Goal: Task Accomplishment & Management: Use online tool/utility

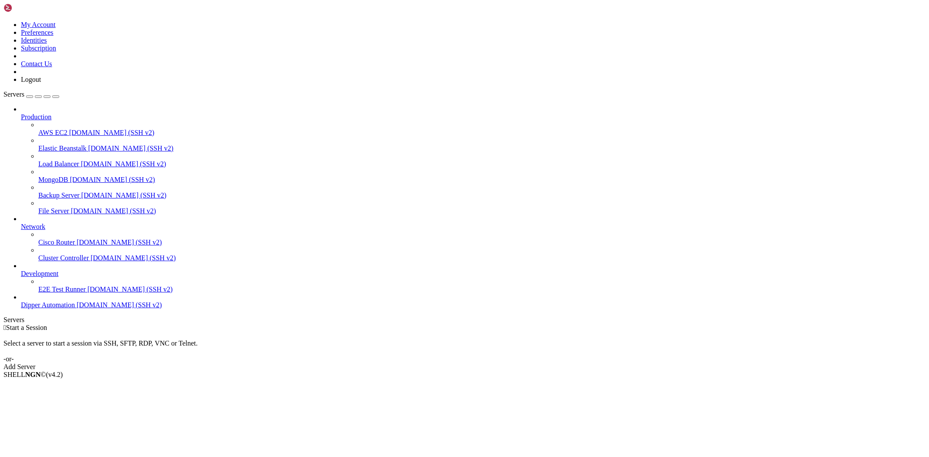
drag, startPoint x: 887, startPoint y: 61, endPoint x: 928, endPoint y: 23, distance: 56.4
click at [909, 324] on div " Start a Session Select a server to start a session via SSH, SFTP, RDP, VNC or…" at bounding box center [464, 347] width 922 height 47
click at [48, 309] on span "Dipper Automation" at bounding box center [48, 304] width 54 height 7
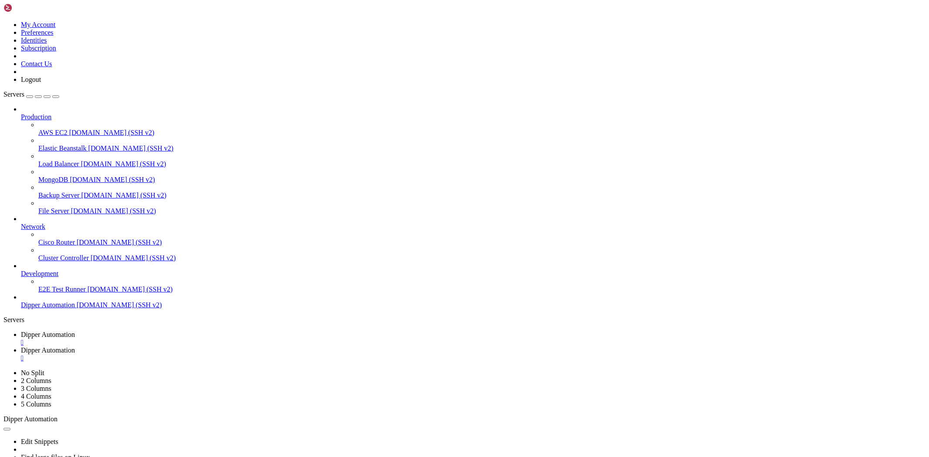
type input "/root/Dipperhub"
type textarea "}"
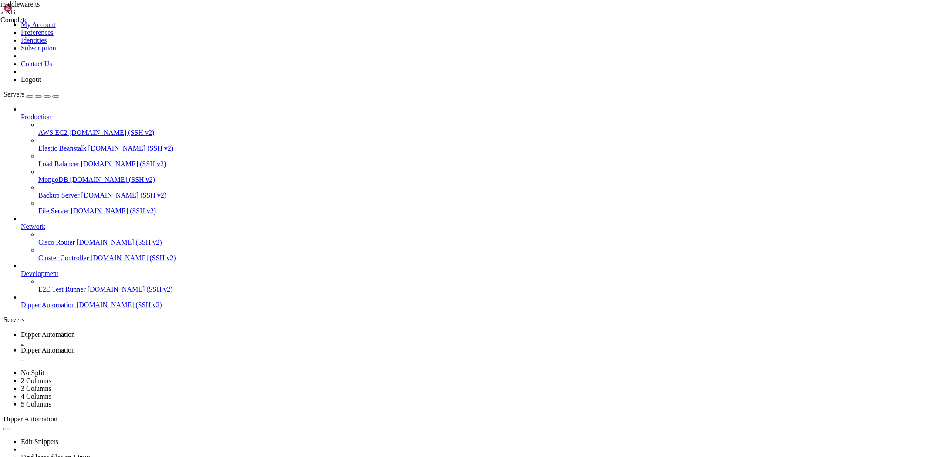
scroll to position [17, 0]
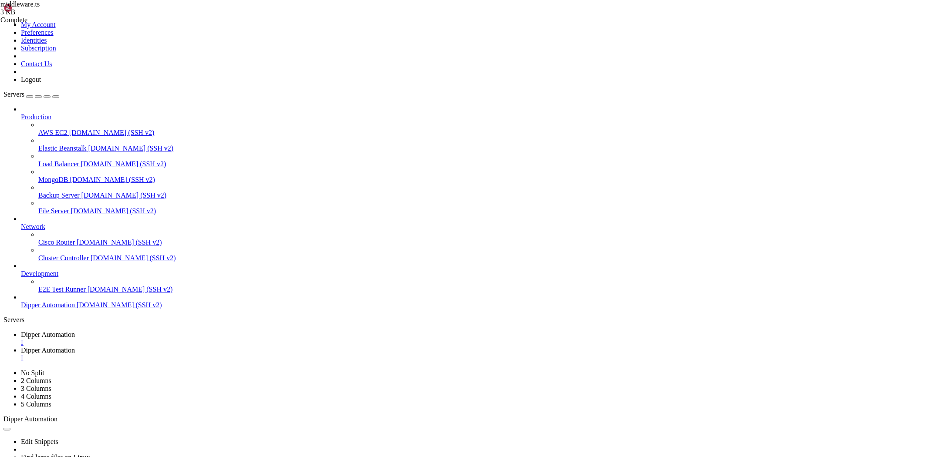
type input "/root/Dipperhub/lib"
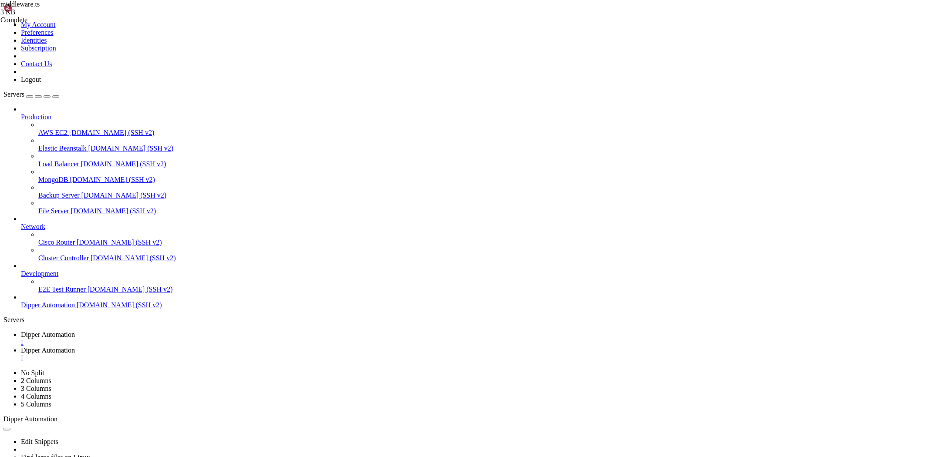
type textarea "import type { UserSession } from "./types" // Assuming UserSession is declared …"
type textarea "}"
paste textarea
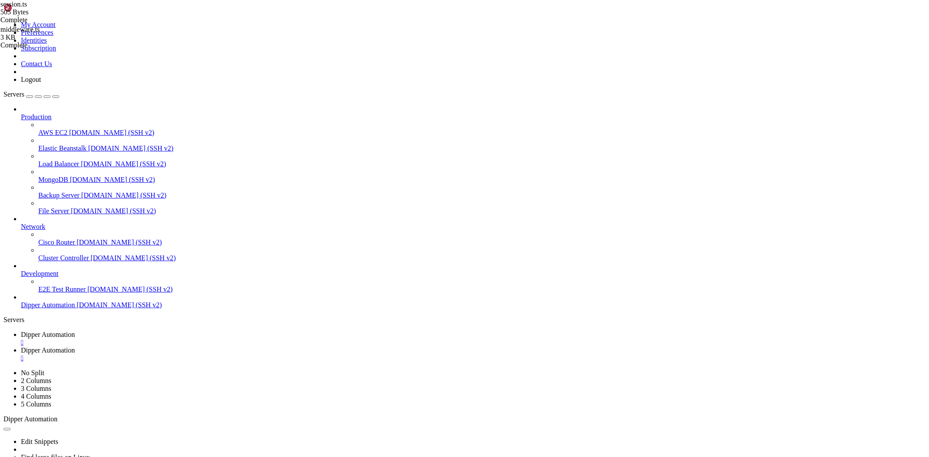
type textarea "}"
drag, startPoint x: 907, startPoint y: 29, endPoint x: 926, endPoint y: 37, distance: 20.7
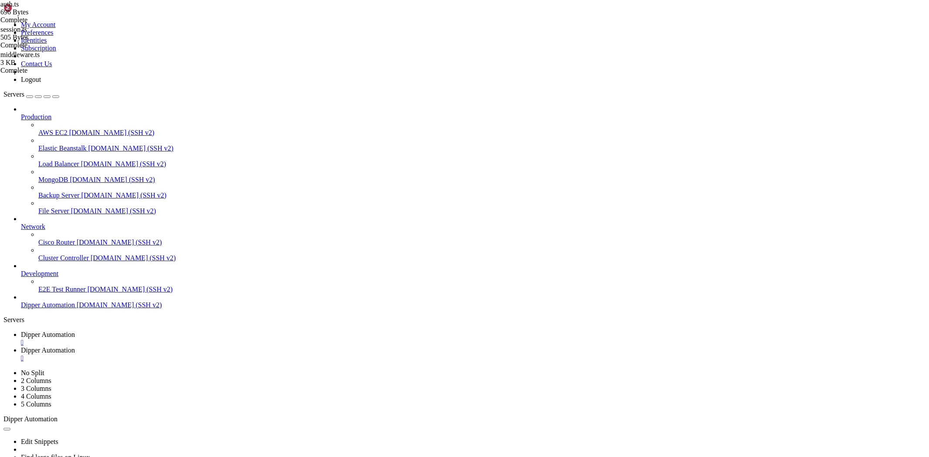
type textarea "}"
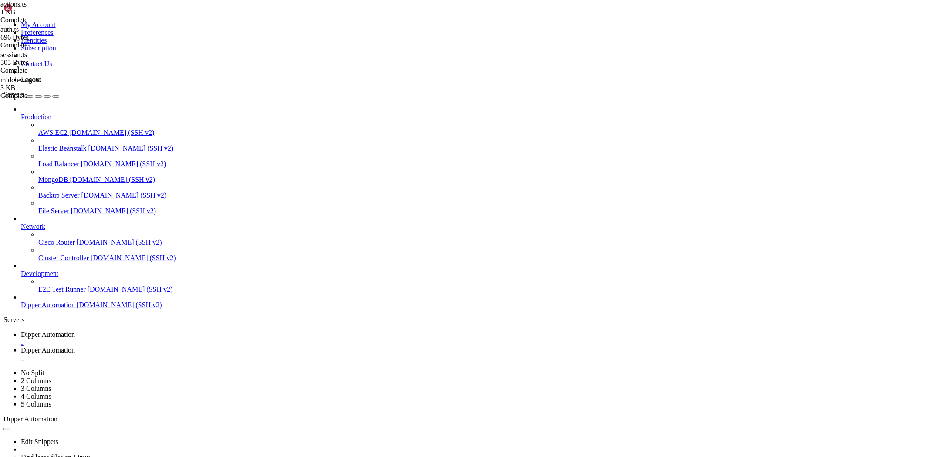
type input "/root/Dipperhub/scripts"
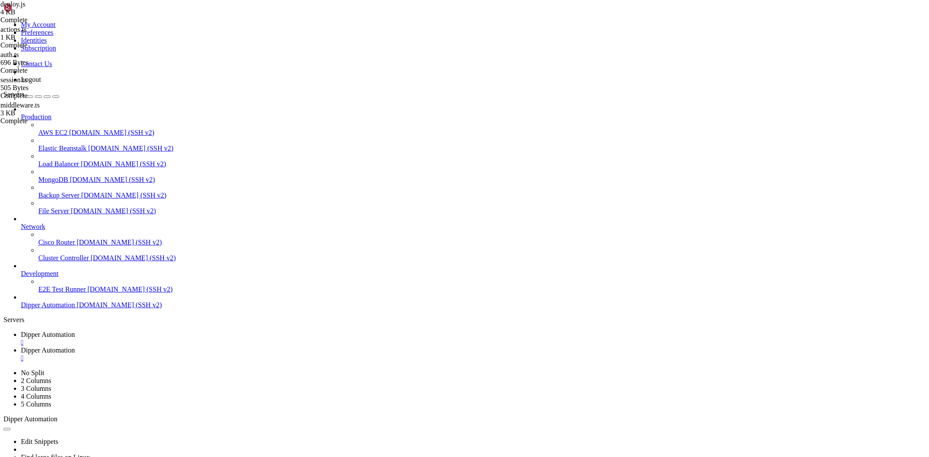
drag, startPoint x: 195, startPoint y: 102, endPoint x: 412, endPoint y: 102, distance: 216.9
drag, startPoint x: 390, startPoint y: 103, endPoint x: 196, endPoint y: 105, distance: 194.2
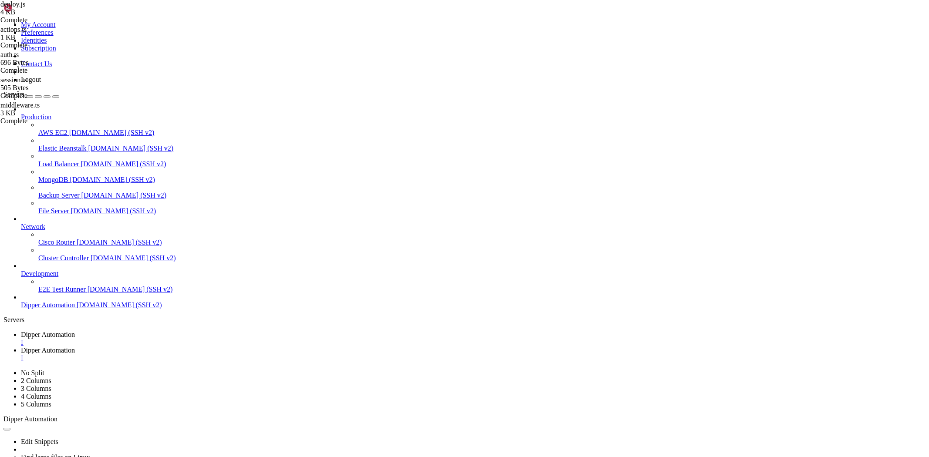
drag, startPoint x: 237, startPoint y: 110, endPoint x: 229, endPoint y: 107, distance: 8.7
drag, startPoint x: 236, startPoint y: 109, endPoint x: 241, endPoint y: 110, distance: 5.3
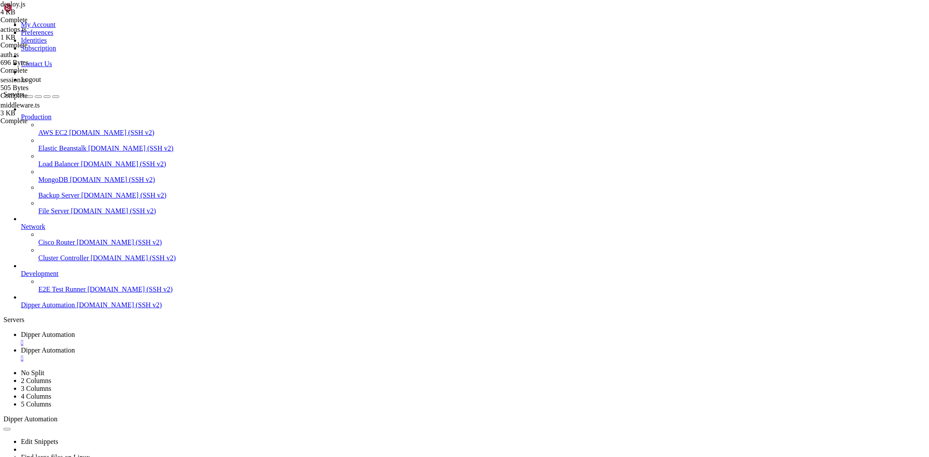
paste textarea ""s""
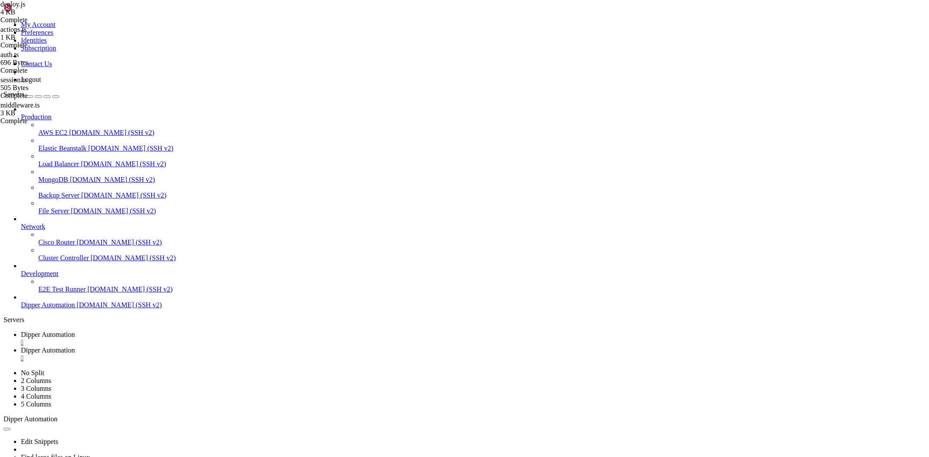
paste textarea ""s""
type textarea "execCommand(`sudo cp ${nginxConfigFile} ${nginxSitePath}`, "Cópia da configuraç…"
click at [145, 331] on link "Dipper Automation " at bounding box center [473, 339] width 905 height 16
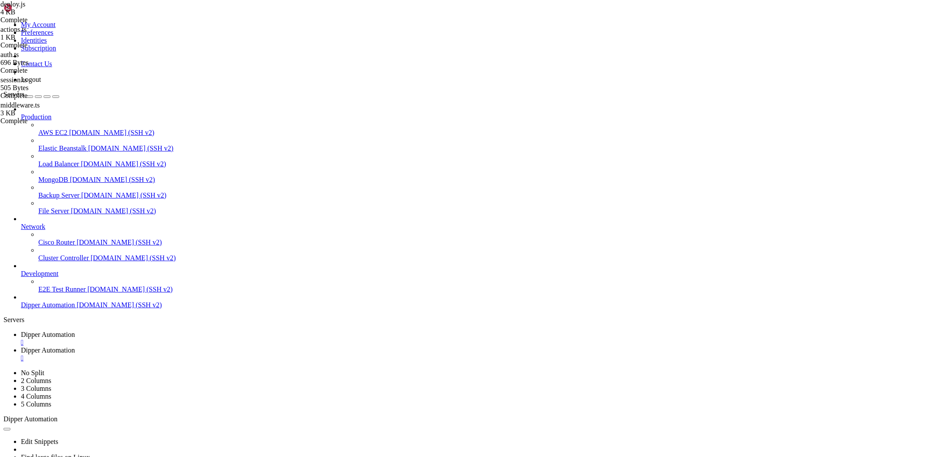
scroll to position [2687, 0]
click at [75, 347] on span "Dipper Automation" at bounding box center [48, 350] width 54 height 7
type input "/root/Dipperhub"
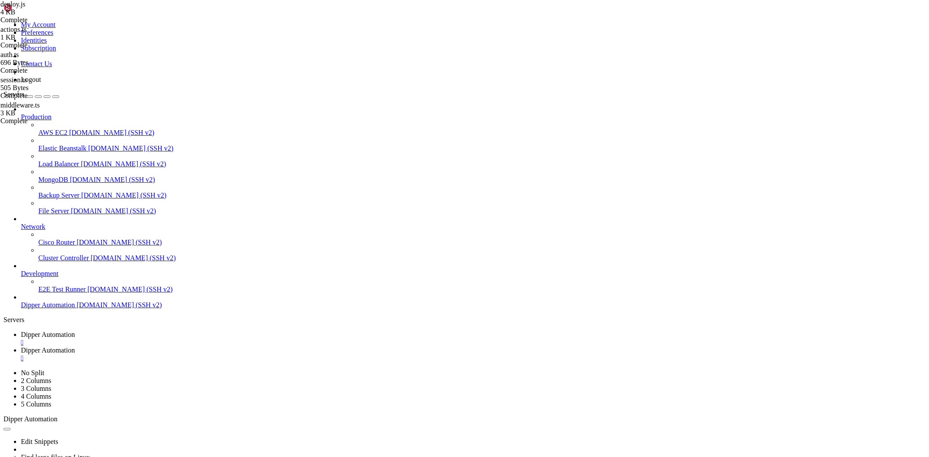
drag, startPoint x: 690, startPoint y: 217, endPoint x: 698, endPoint y: 219, distance: 7.6
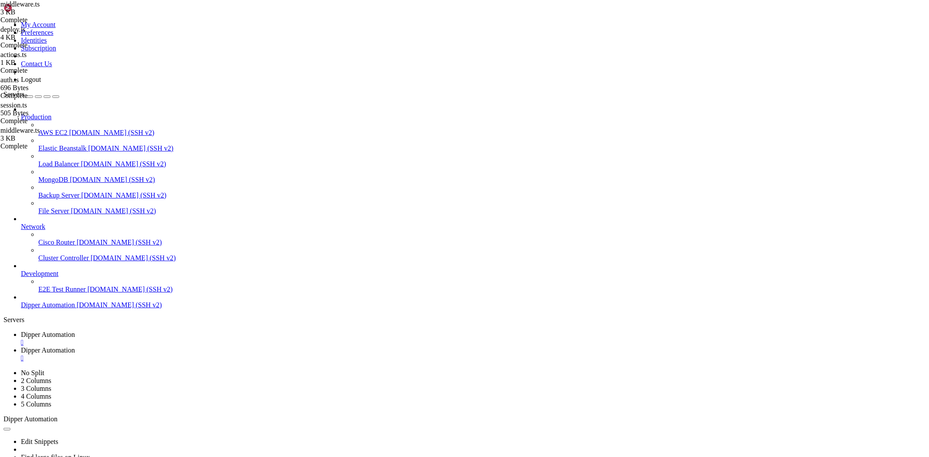
drag, startPoint x: 874, startPoint y: 263, endPoint x: 562, endPoint y: 250, distance: 312.1
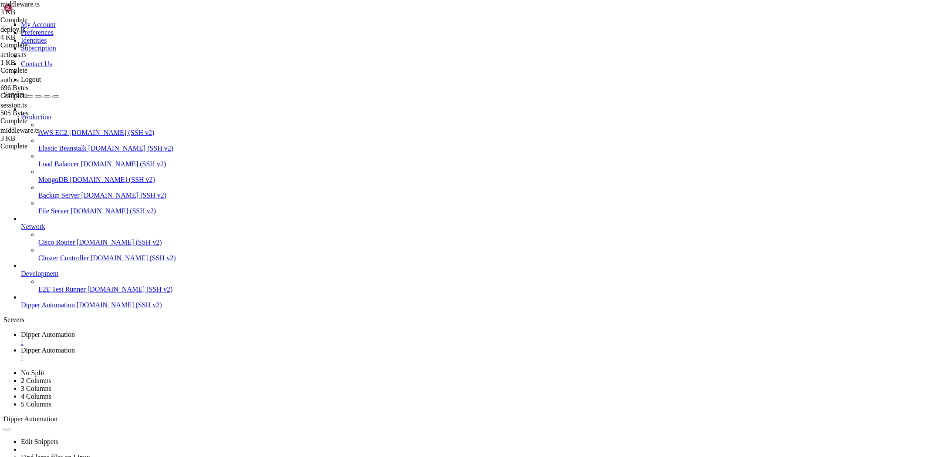
drag, startPoint x: 615, startPoint y: 203, endPoint x: 380, endPoint y: 304, distance: 256.5
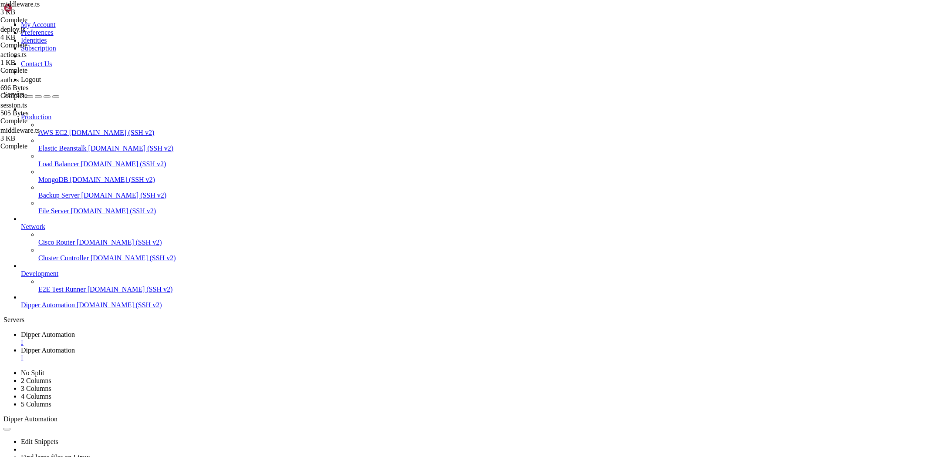
type textarea "const publicPaths = ["/login", "/", "/favicon.ico", "/logo.png", "/logo2.png", …"
drag, startPoint x: 289, startPoint y: 271, endPoint x: 276, endPoint y: 273, distance: 13.2
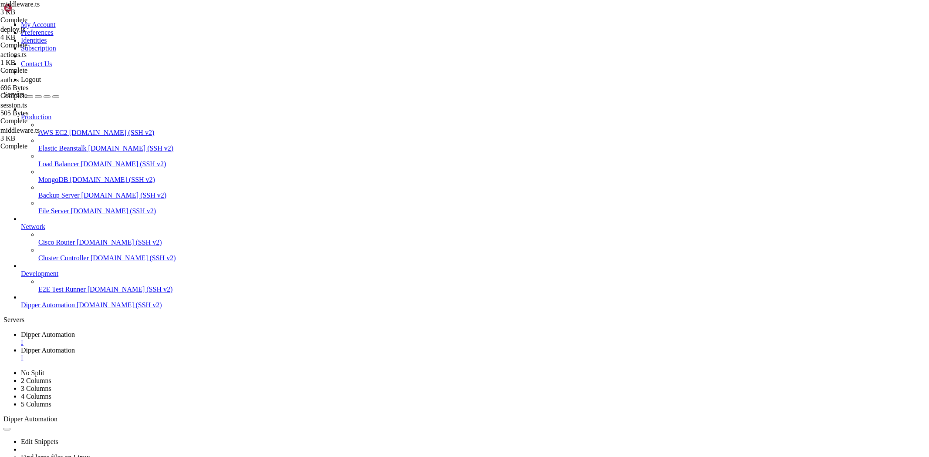
type textarea "}"
paste textarea
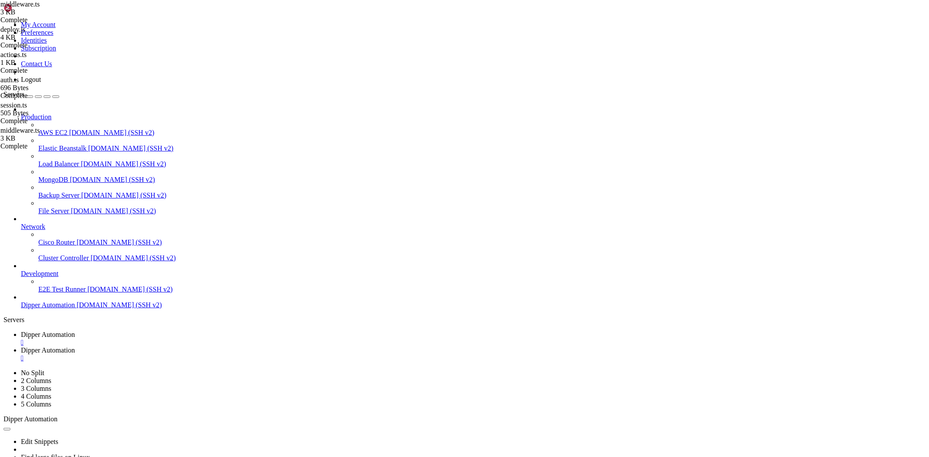
click at [907, 268] on div "middleware.ts 3 KB Complete session.ts 505 Bytes Complete auth.ts 696 Bytes Com…" at bounding box center [464, 228] width 929 height 457
click at [75, 331] on span "Dipper Automation" at bounding box center [48, 334] width 54 height 7
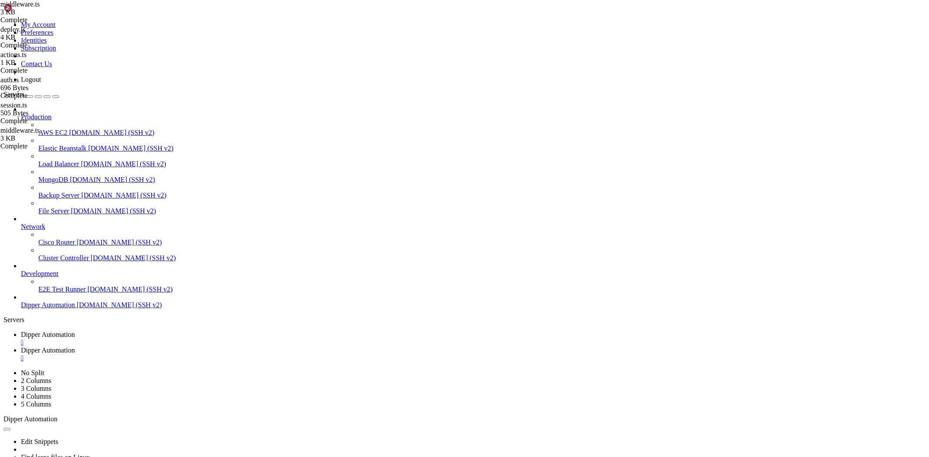
click at [206, 347] on link "Dipper Automation " at bounding box center [473, 355] width 905 height 16
type textarea "}"
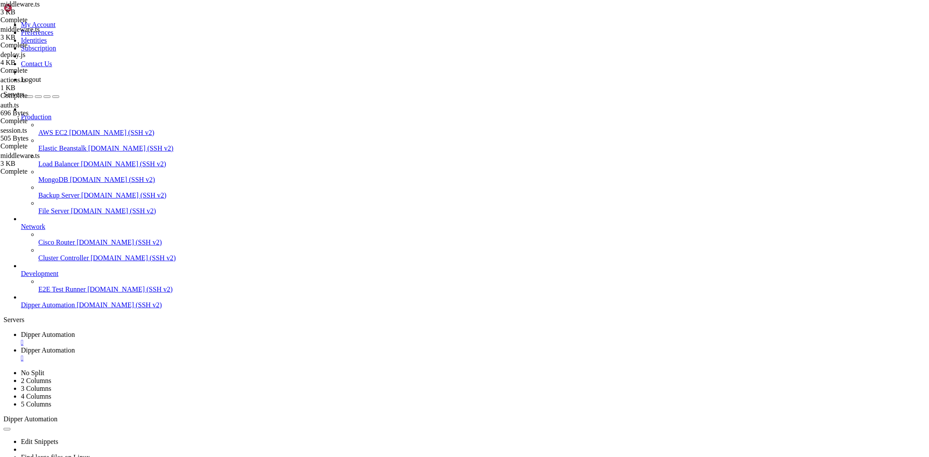
paste textarea
click at [142, 331] on link "Dipper Automation " at bounding box center [473, 339] width 905 height 16
